Goal: Communication & Community: Answer question/provide support

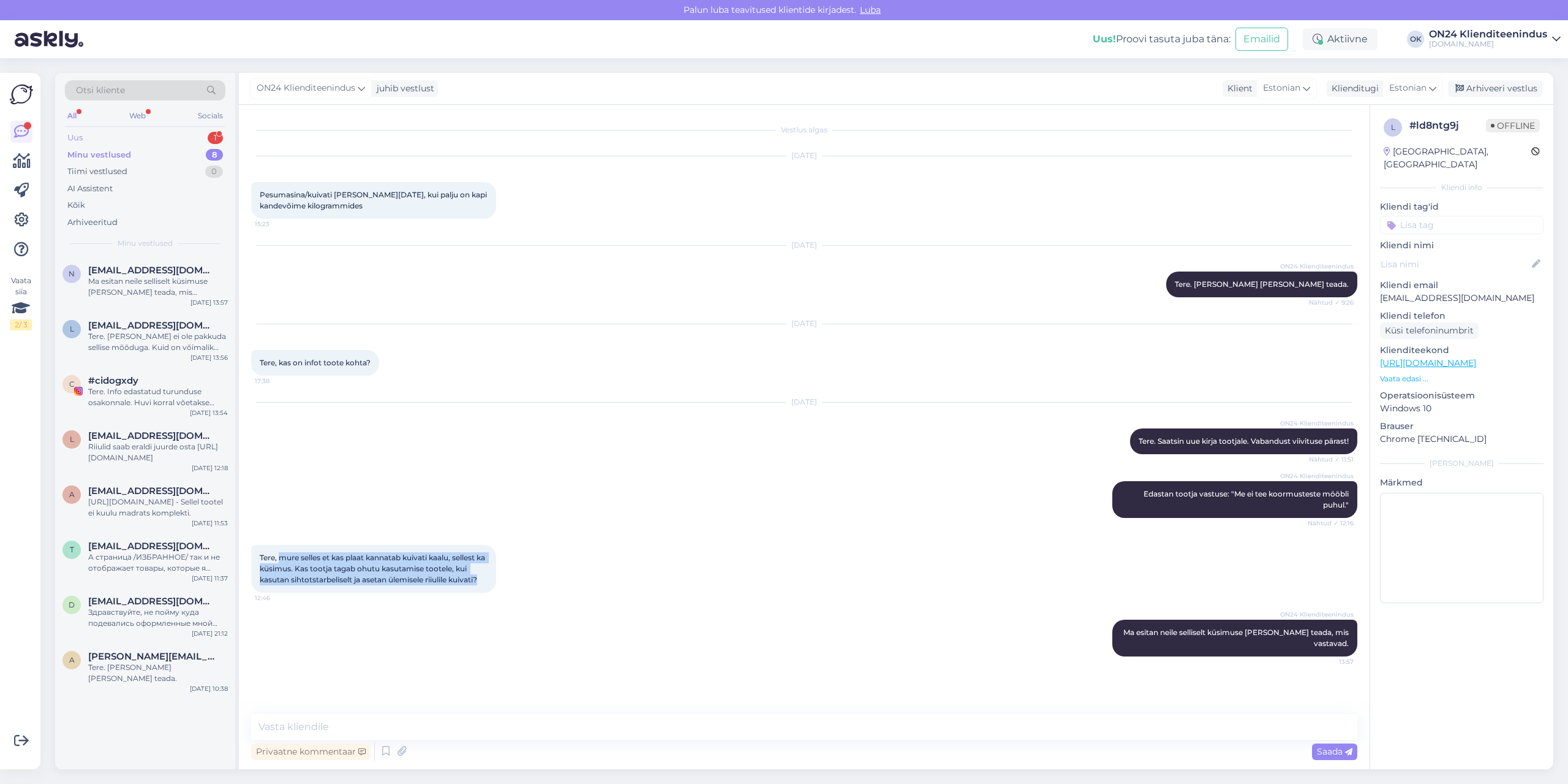
click at [109, 138] on div "Uus 1" at bounding box center [145, 137] width 160 height 17
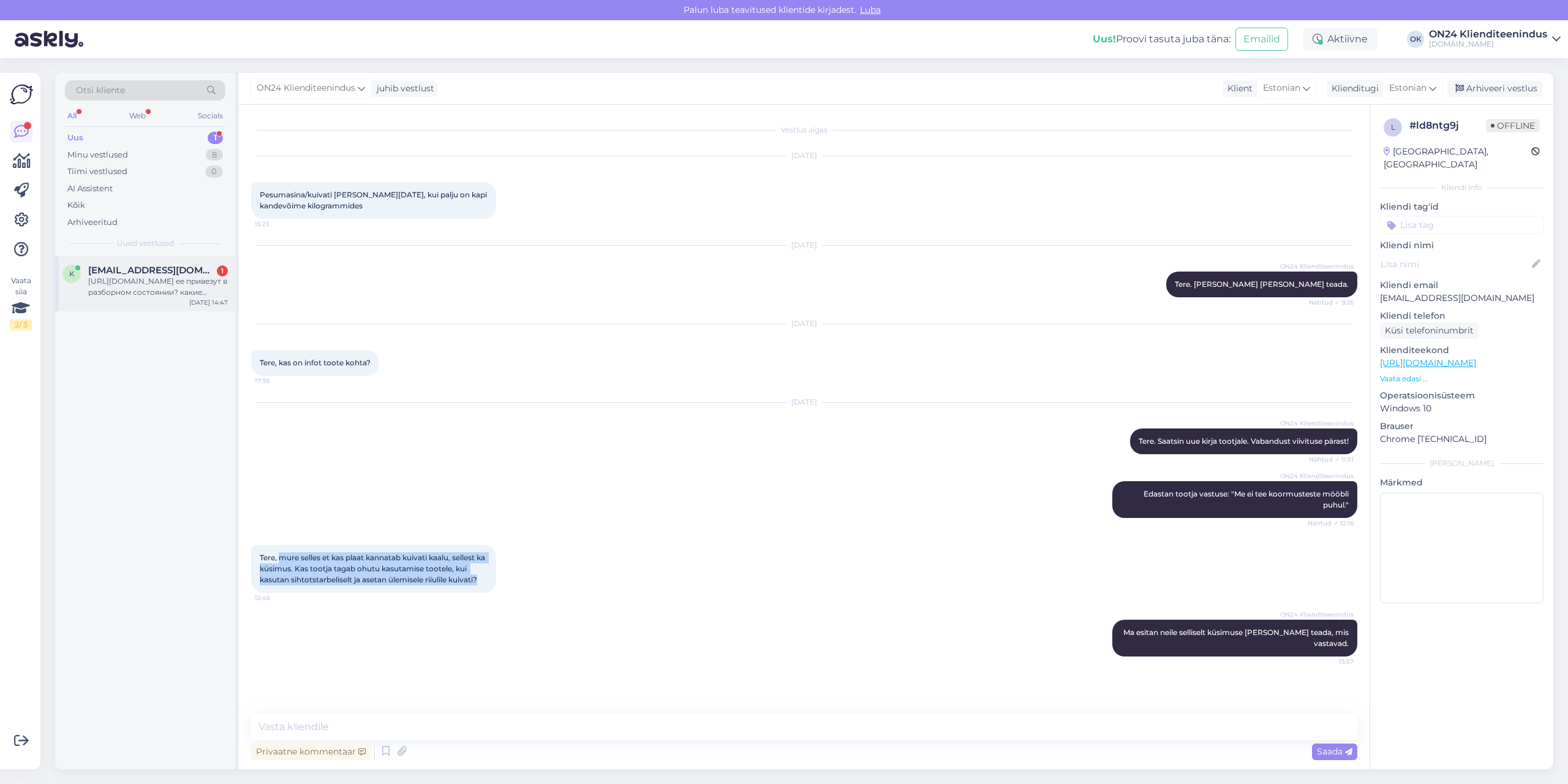
click at [126, 292] on div "[URL][DOMAIN_NAME] ее привезут в разборном состоянии? какие размеры коробки?" at bounding box center [158, 286] width 140 height 22
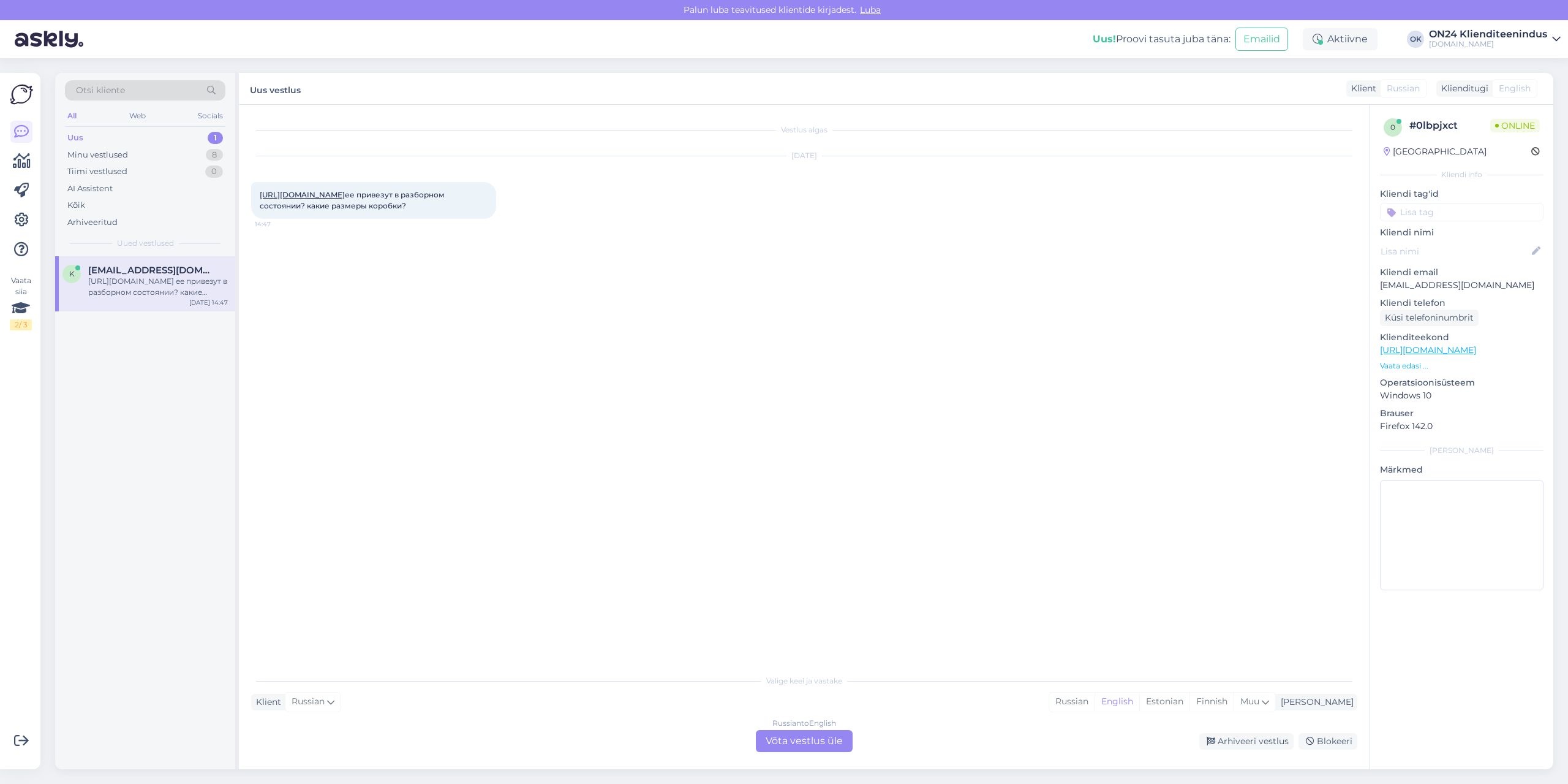
click at [330, 199] on link "[URL][DOMAIN_NAME]" at bounding box center [303, 194] width 86 height 9
click at [1190, 696] on div "Estonian" at bounding box center [1164, 702] width 50 height 18
click at [780, 735] on div "Russian to Estonian Võta vestlus üle" at bounding box center [805, 740] width 97 height 22
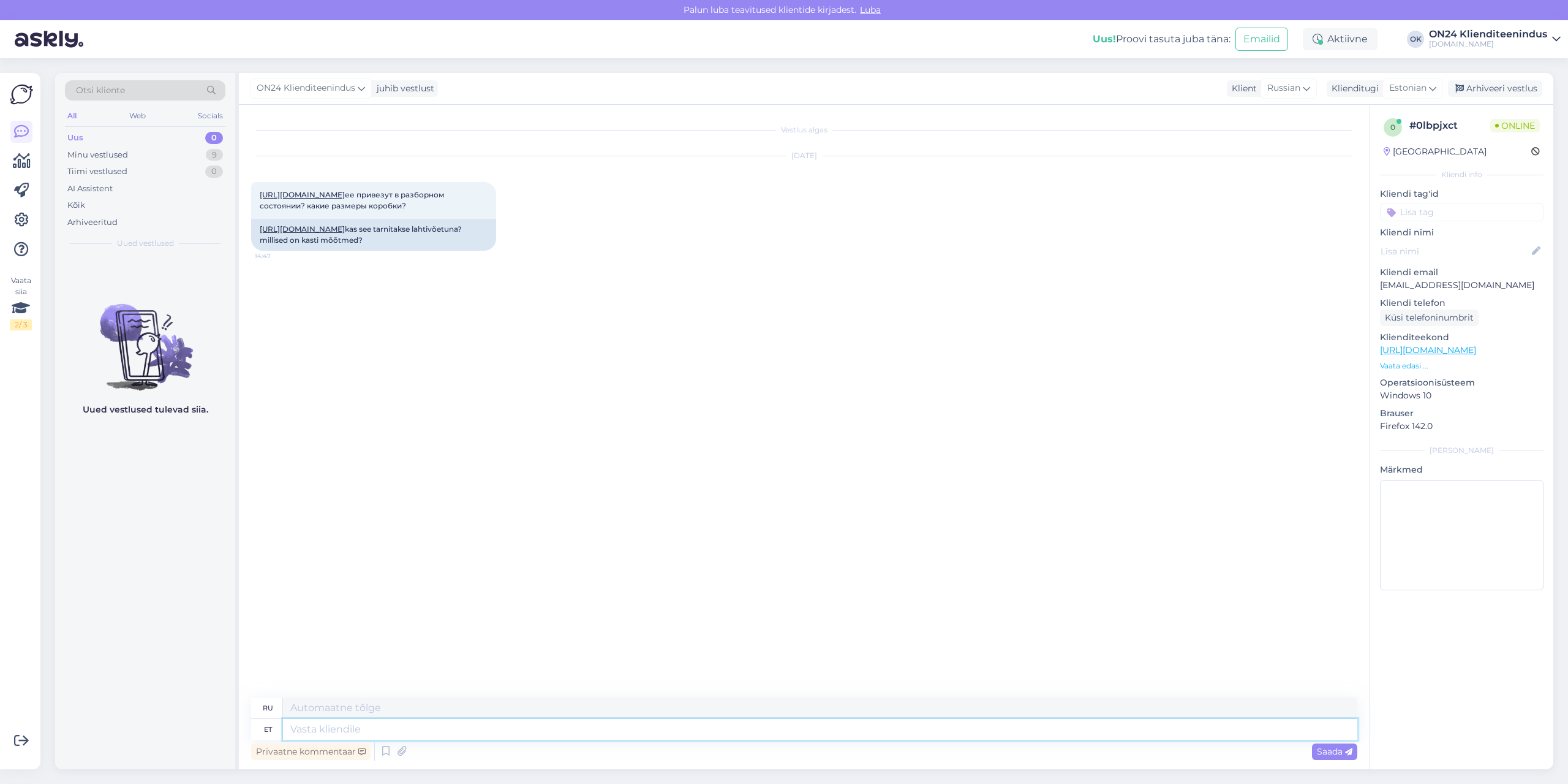
click at [749, 724] on textarea at bounding box center [820, 729] width 1074 height 21
type textarea "Tere."
type textarea "Привет."
type textarea "Tere. Kokku pm"
type textarea "Привет. Итого"
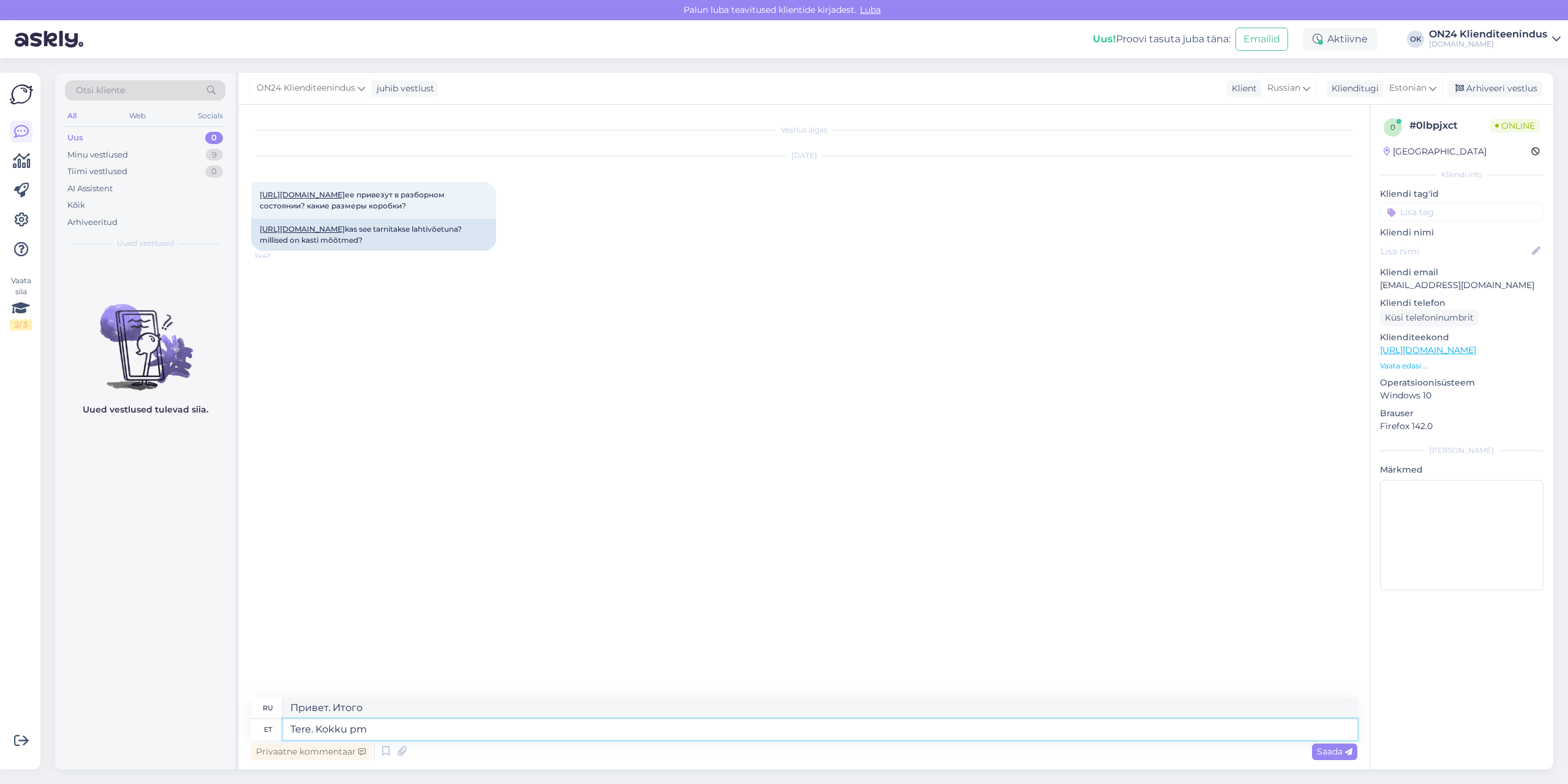
type textarea "Tere. Kokku pm"
type textarea "Привет. Всего pm"
type textarea "Tere. [GEOGRAPHIC_DATA]"
type textarea "Привет. Итого"
type textarea "Tere. Kokku on"
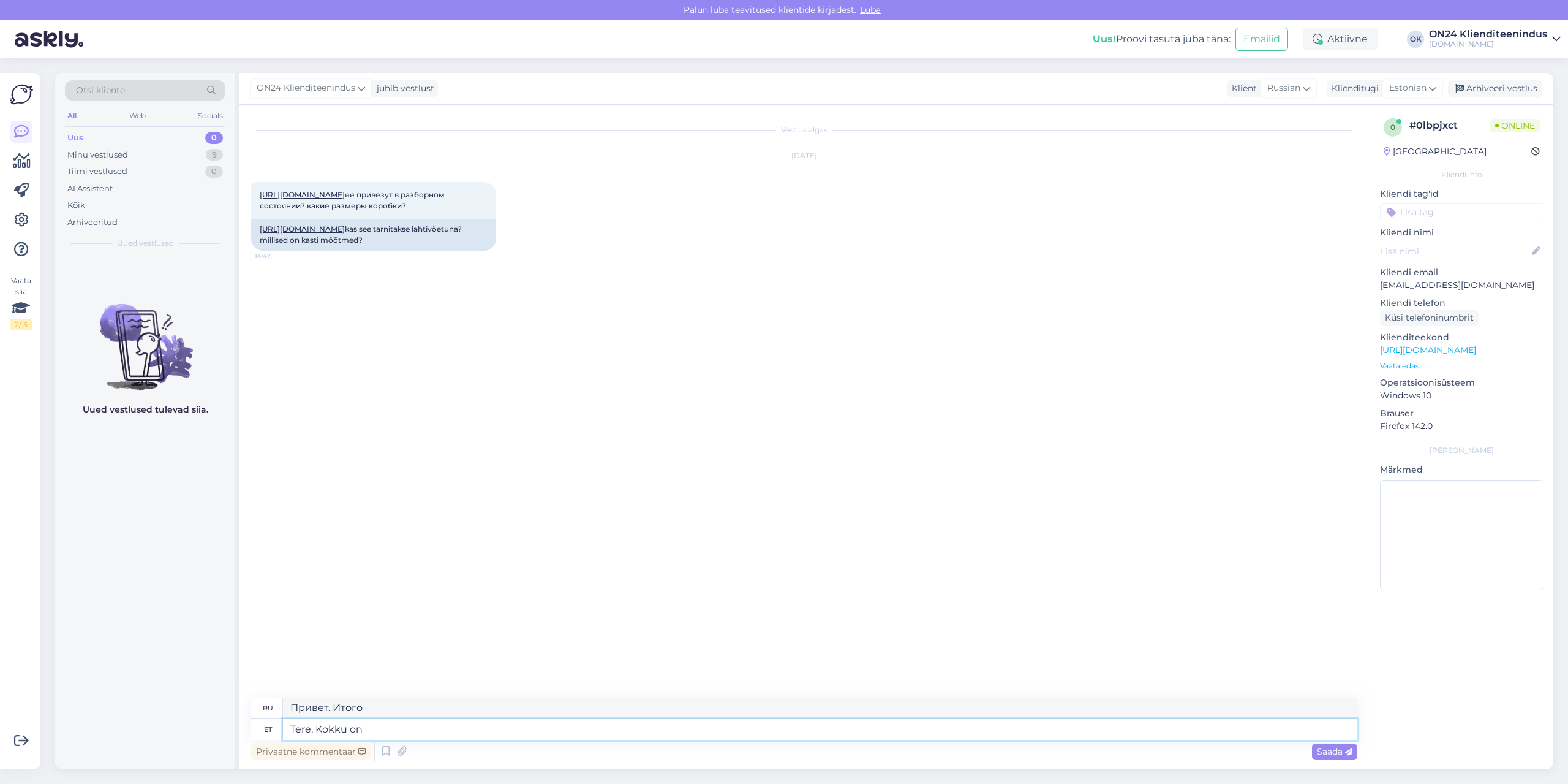
type textarea "Привет. Всего их:"
type textarea "Tere. Kokku on 3 pa"
type textarea "Привет. Всего их 3."
type textarea "Tere. Kokku on 3 pakendit."
type textarea "Здравствуйте. Всего 3 посылки."
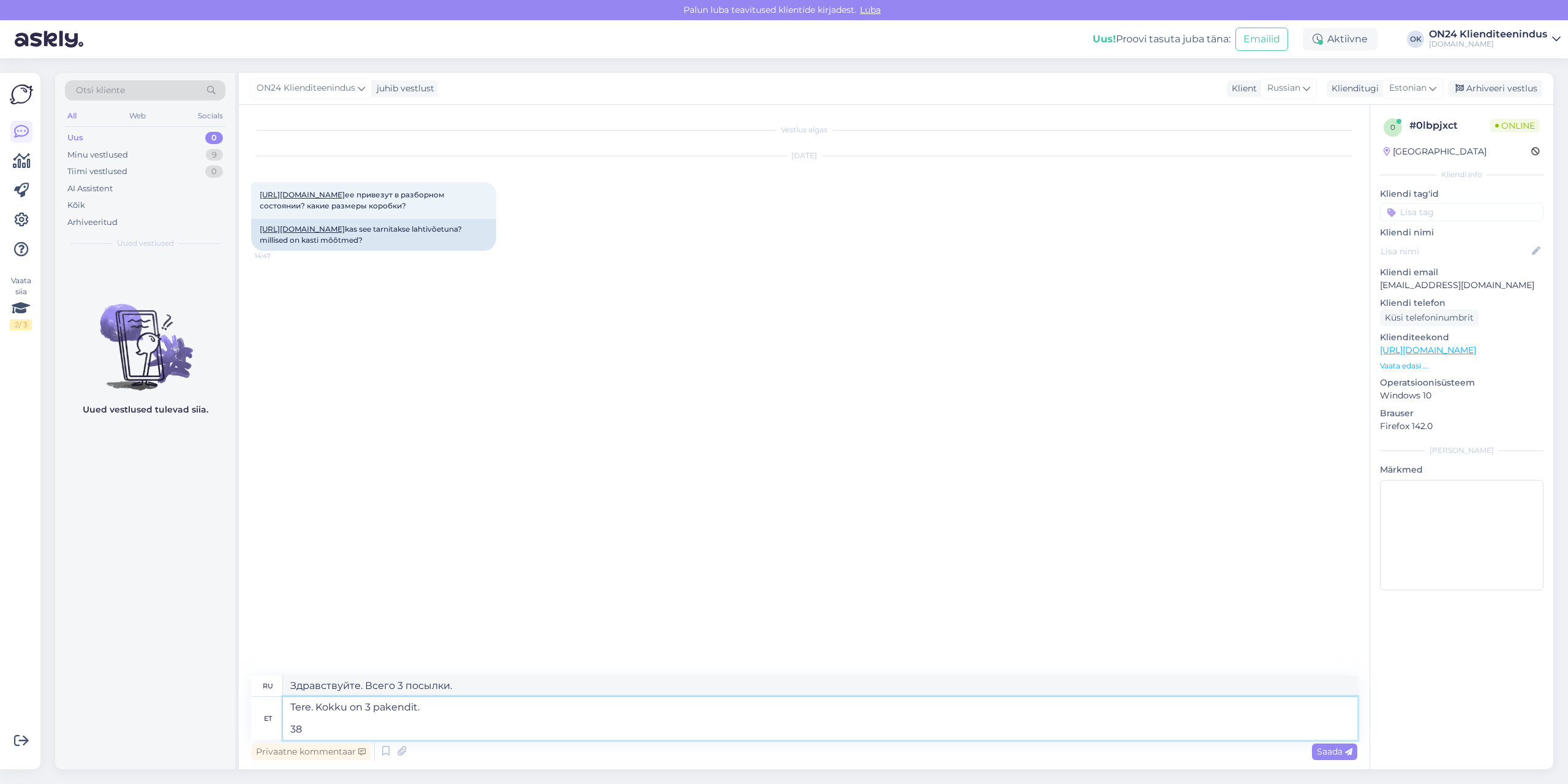
type textarea "Tere. Kokku on 3 pakendit. 38 k"
type textarea "Здравствуйте. Всего 3 посылки. 38"
type textarea "Tere. Kokku on 3 pakendit. 38 kg"
type textarea "Здравствуйте. Всего 3 посылки. 38 кг."
type textarea "Tere. Kokku on 3 pakendit. 38 kg 202x"
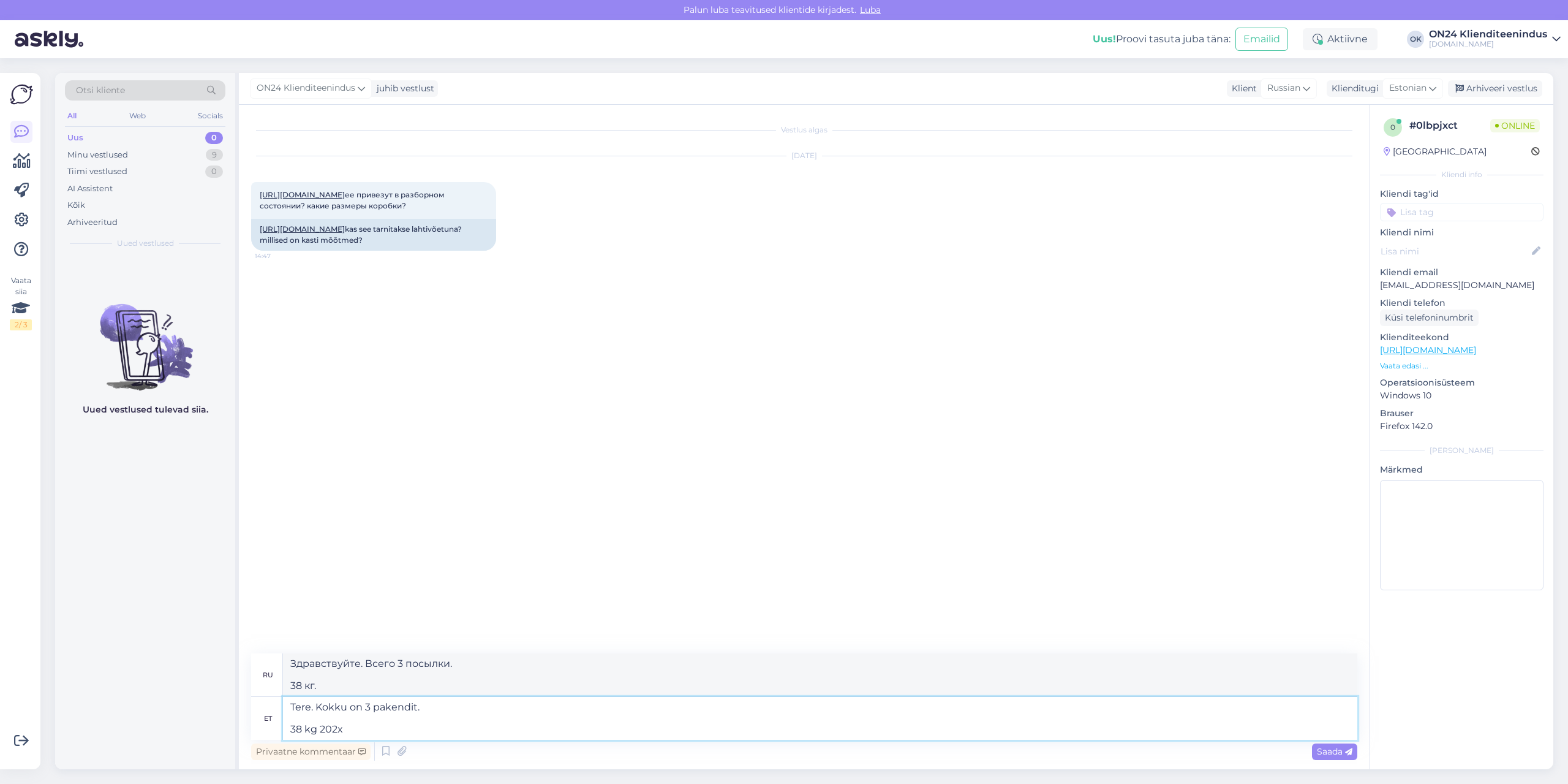
type textarea "Здравствуйте. Всего 3 посылки. 38 кг 202x"
type textarea "Tere. Kokku on 3 pakendit. 38 kg 202x123x7 c"
type textarea "Здравствуйте. Всего 3 посылки. 38 кг 202x123x7"
type textarea "Tere. Kokku on 3 pakendit. 38 kg 202x123x7 cm 8"
type textarea "Здравствуйте. Всего 3 посылки. 38 кг 202x123x7 см"
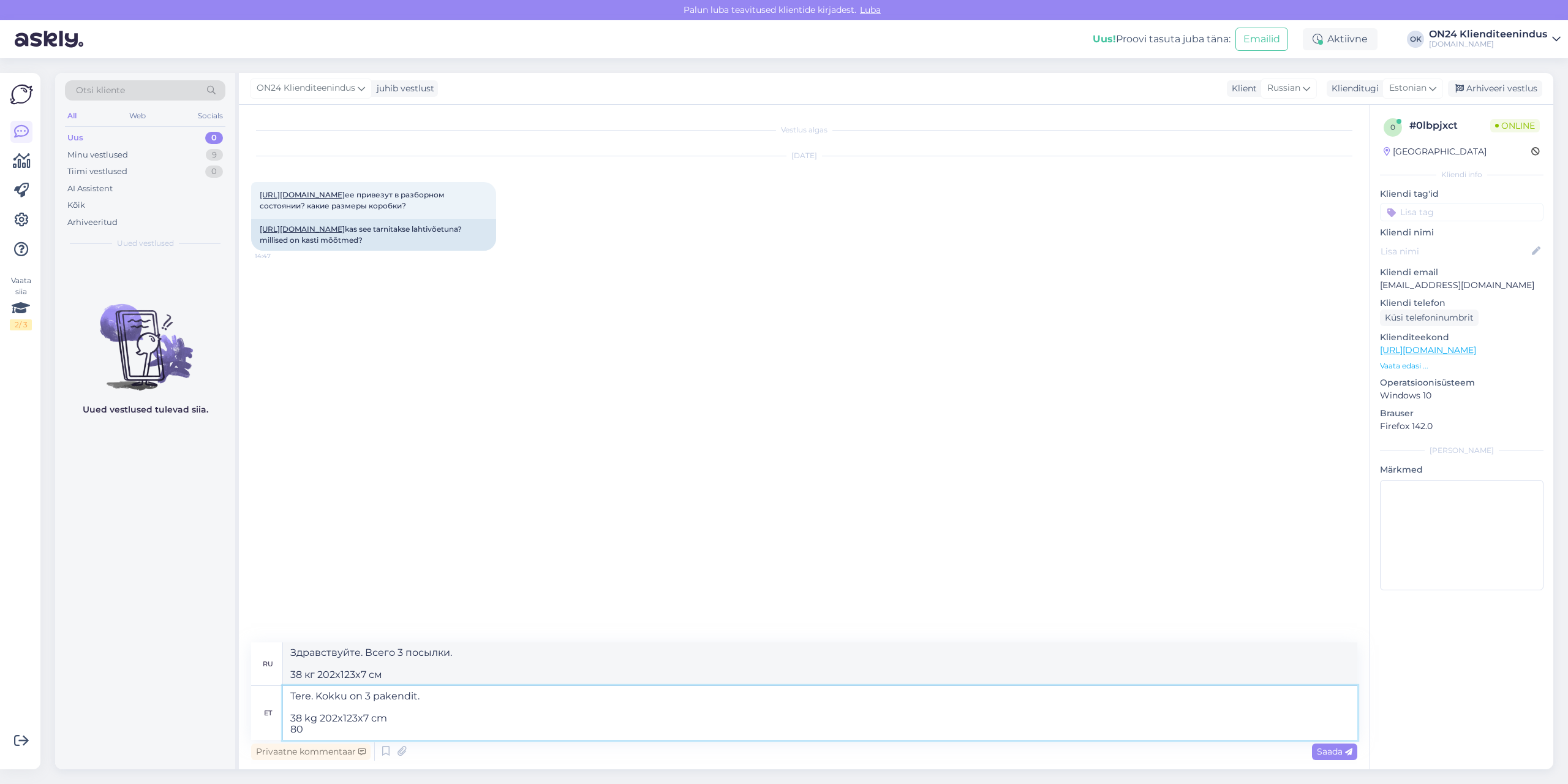
type textarea "Tere. Kokku on 3 pakendit. 38 kg 202x123x7 cm 80 k"
type textarea "Здравствуйте. Всего 3 упаковки. 38 кг 202x123x7 см 80"
type textarea "Tere. Kokku on 3 pakendit. 38 kg 202x123x7 cm 80 kg"
type textarea "Здравствуйте. Всего 3 упаковки. 38 кг 202x123x7 см 80 кг"
type textarea "Tere. Kokku on 3 pakendit. 38 kg 202x123x7 cm 80 kg 202"
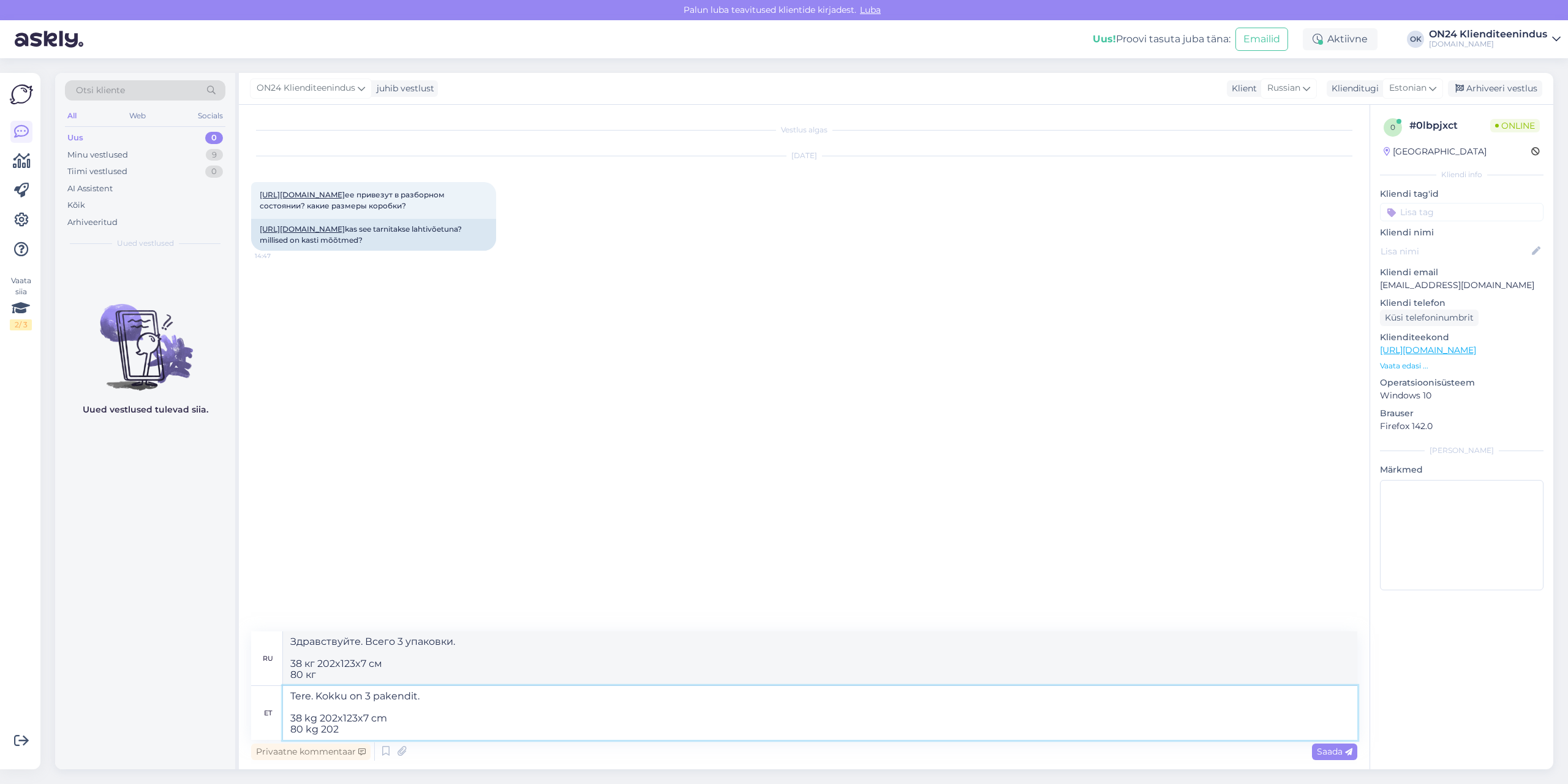
type textarea "Здравствуйте. Всего 3 упаковки. 38 кг 202x123x7 см 80 кг 202"
type textarea "Tere. Kokku on 3 pakendit. 38 kg 202x123x7 cm 80 kg 202x1"
type textarea "Здравствуйте. Всего 3 упаковки. 38 кг 202x123x7 см 80 кг 202x"
type textarea "Tere. Kokku on 3 pakendit. 38 kg 202x123x7 cm 80 kg 202x102x52"
type textarea "Здравствуйте. Всего 3 упаковки. 38 кг 202x123x7 см 80 кг 202x102x"
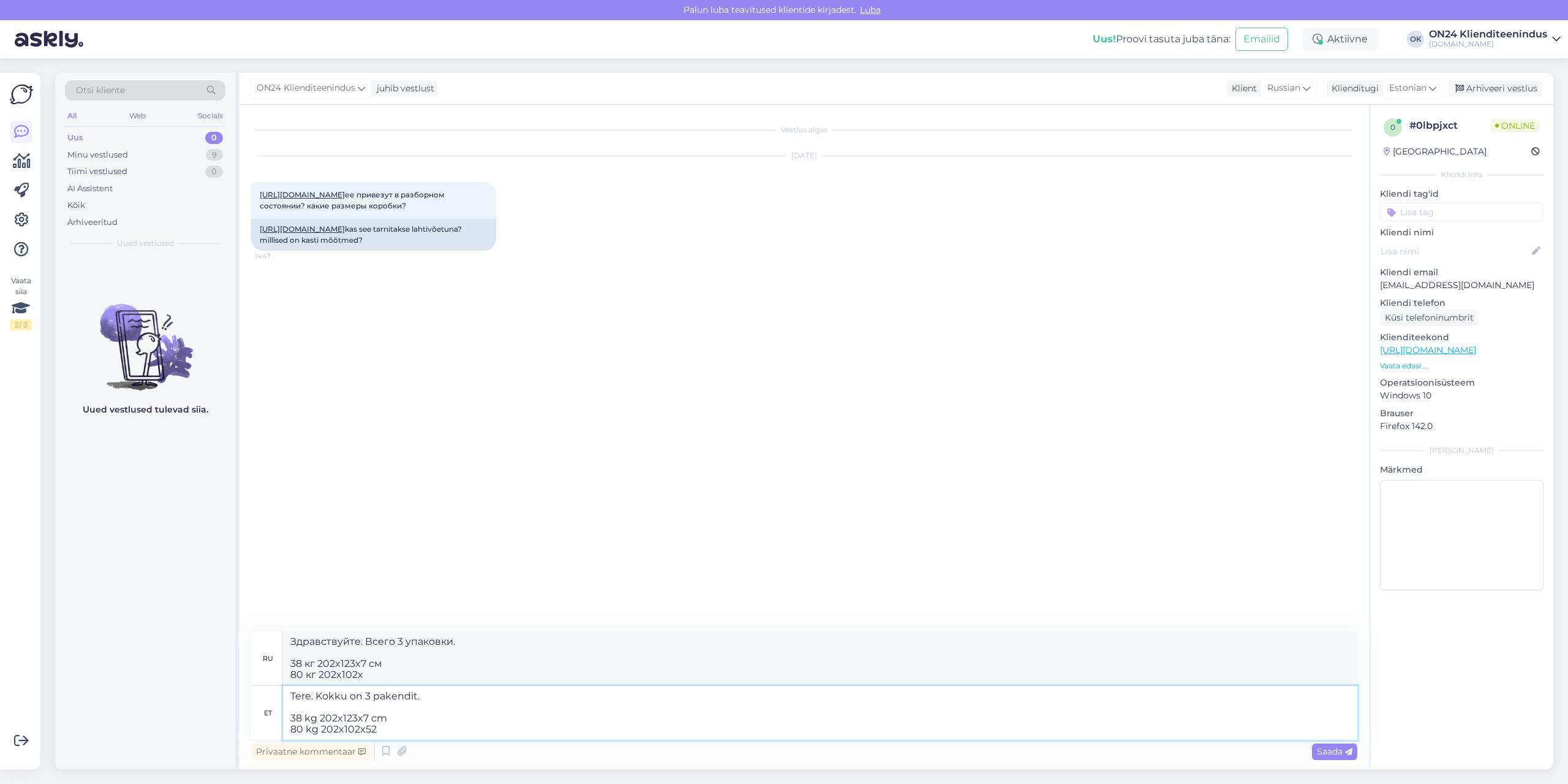
type textarea "Tere. Kokku on 3 pakendit. 38 kg 202x123x7 cm 80 kg 202x102x52"
type textarea "Здравствуйте. Всего 3 упаковки. 38 кг 202x123x7 см 80 кг 202x102x52 см"
type textarea "Tere. Kokku on 3 pakendit. 38 kg 202x123x7 cm 80 kg 202x102x52 cm 80 kg"
type textarea "Здравствуйте. Всего 3 упаковки. 38 кг 202x123x7 см 80 кг 202x102x52 см 80 кг"
type textarea "Tere. Kokku on 3 pakendit. 38 kg 202x123x7 cm 80 kg 202x102x52 cm 80 kg 202x"
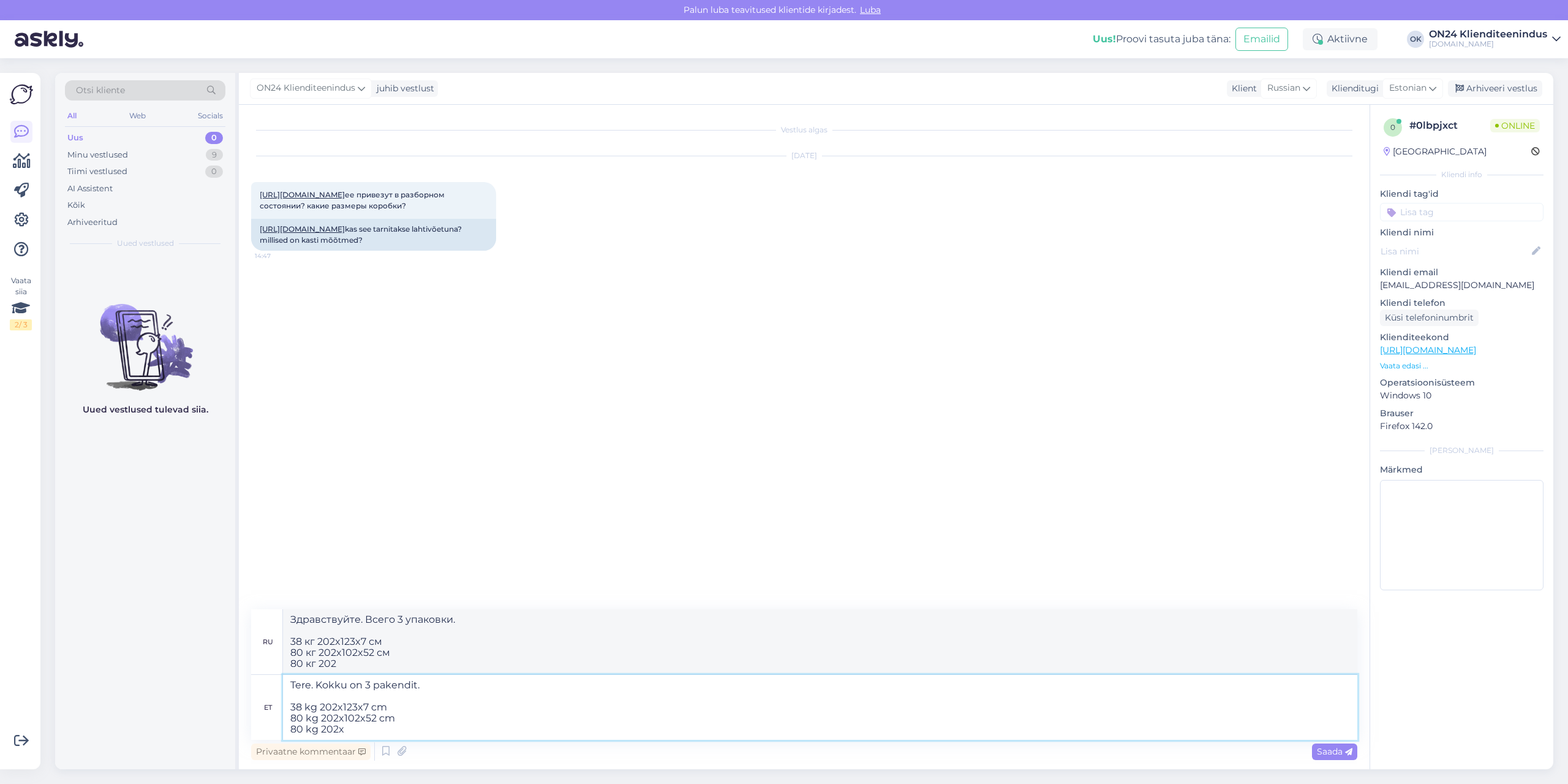
type textarea "Здравствуйте. Всего 3 упаковки. 38 кг 202x123x7 см 80 кг 202x102x52 см 80 кг 20…"
type textarea "Tere. Kokku on 3 pakendit. 38 kg 202x123x7 cm 80 kg 202x102x52 cm 80 kg 202x102…"
type textarea "Здравствуйте. Всего 3 упаковки. 38 кг 202x123x7 см 80 кг 202x102x52 см 80 кг 20…"
type textarea "Tere. Kokku on 3 pakendit. 38 kg 202x123x7 cm 80 kg 202x102x52 cm 80 kg 202x102…"
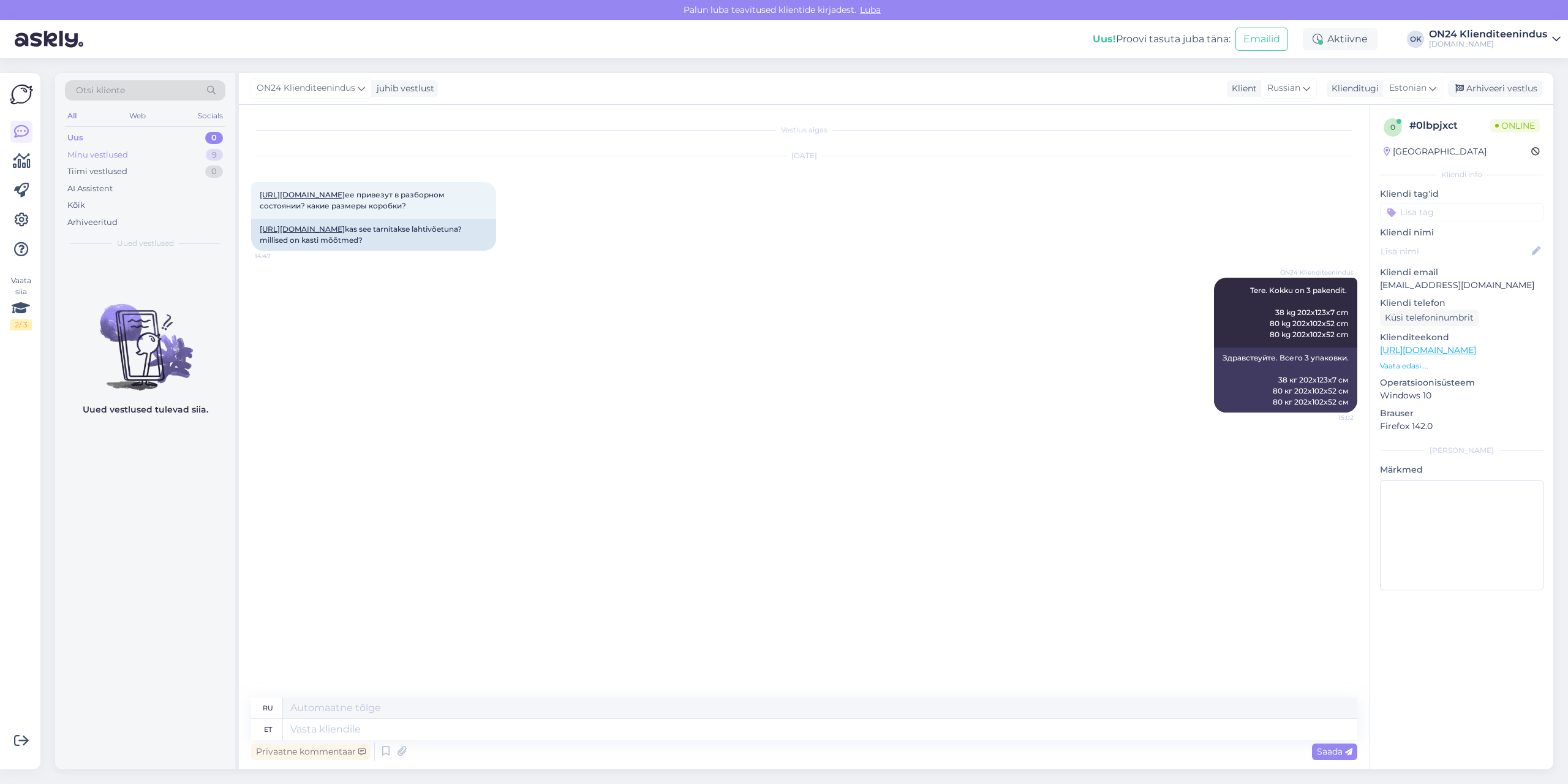
click at [128, 146] on div "Minu vestlused 9" at bounding box center [145, 155] width 160 height 17
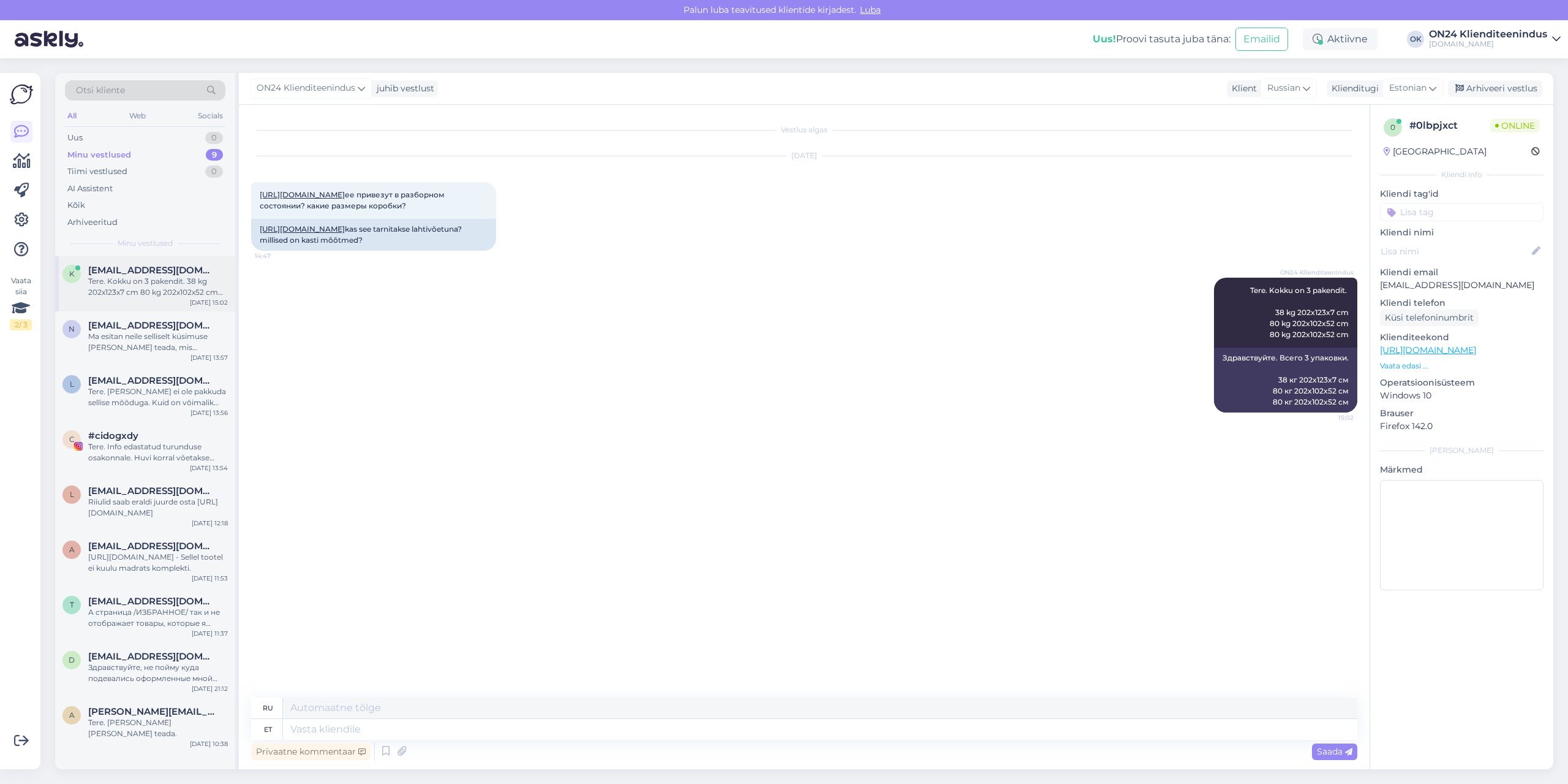
click at [138, 285] on div "Tere. Kokku on 3 pakendit. 38 kg 202x123x7 cm 80 kg 202x102x52 cm 80 kg 202x102…" at bounding box center [158, 286] width 140 height 22
click at [146, 332] on div "Ma esitan neile selliselt küsimuse [PERSON_NAME] teada, mis vastavad." at bounding box center [158, 341] width 140 height 22
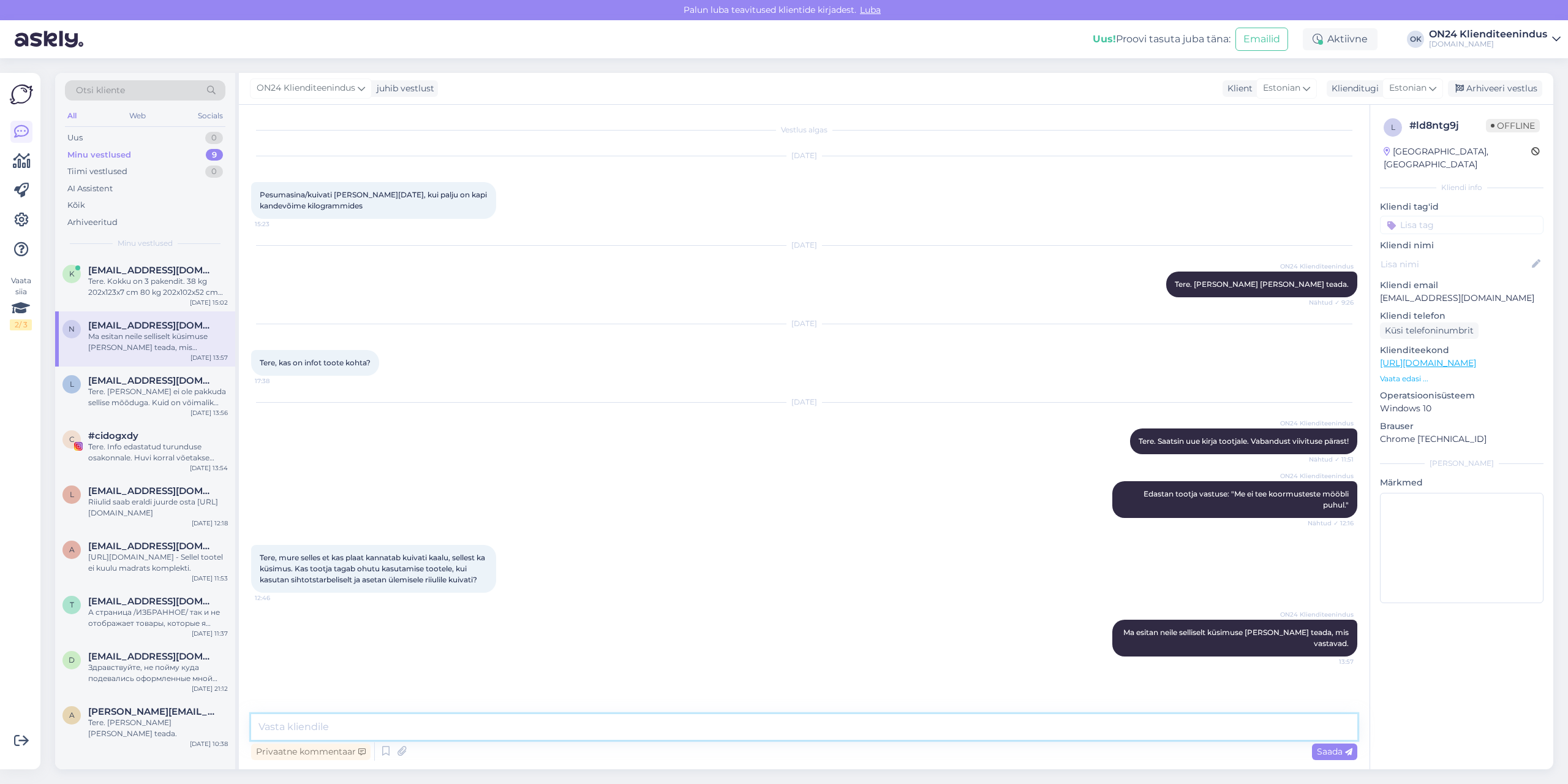
click at [318, 726] on textarea at bounding box center [804, 726] width 1106 height 26
type textarea "Tootja vastas, et see peaks vastu pidama [PERSON_NAME], aga [PERSON_NAME] on ku…"
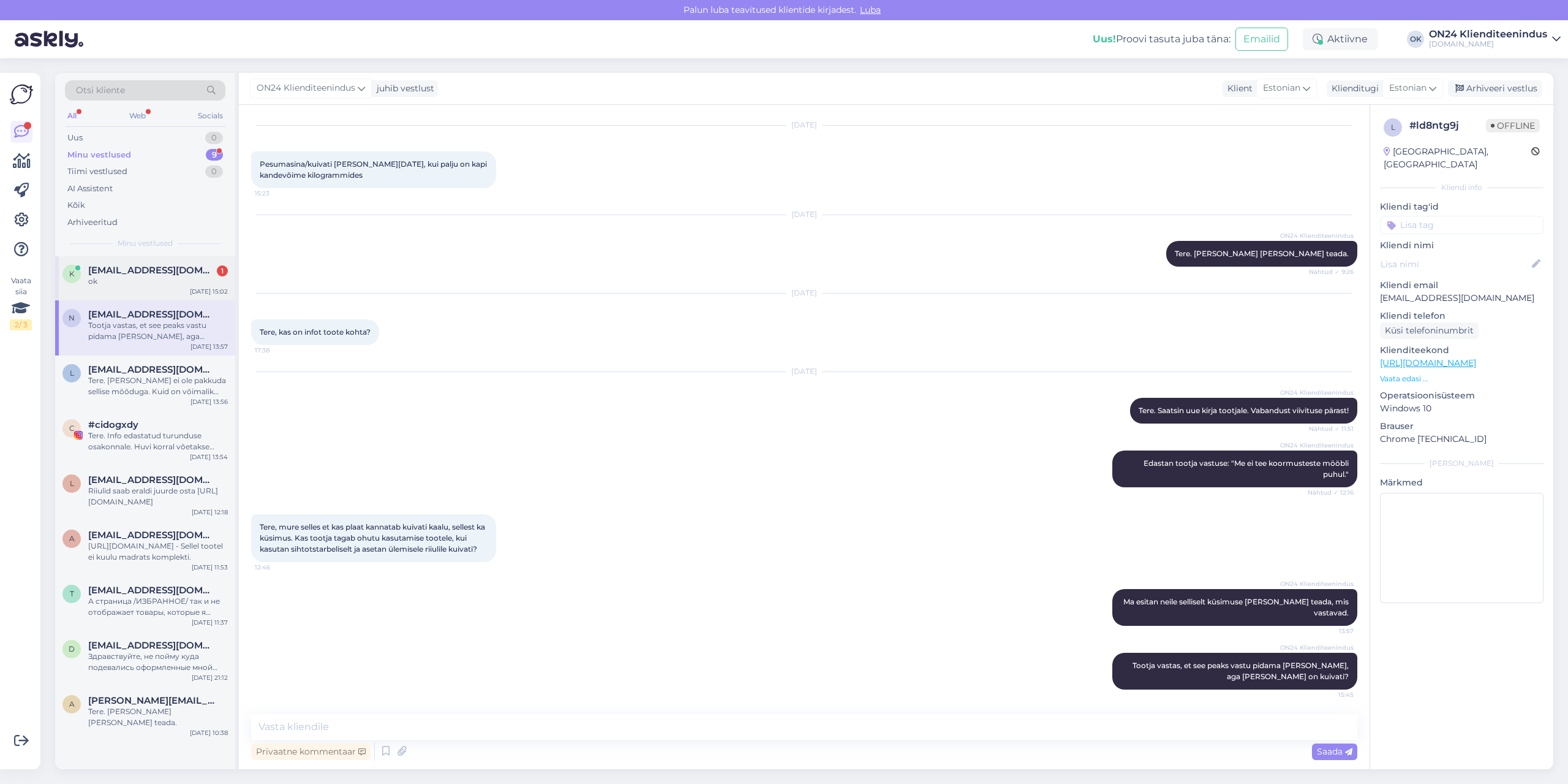
click at [188, 280] on div "ok" at bounding box center [158, 281] width 140 height 11
